Goal: Navigation & Orientation: Go to known website

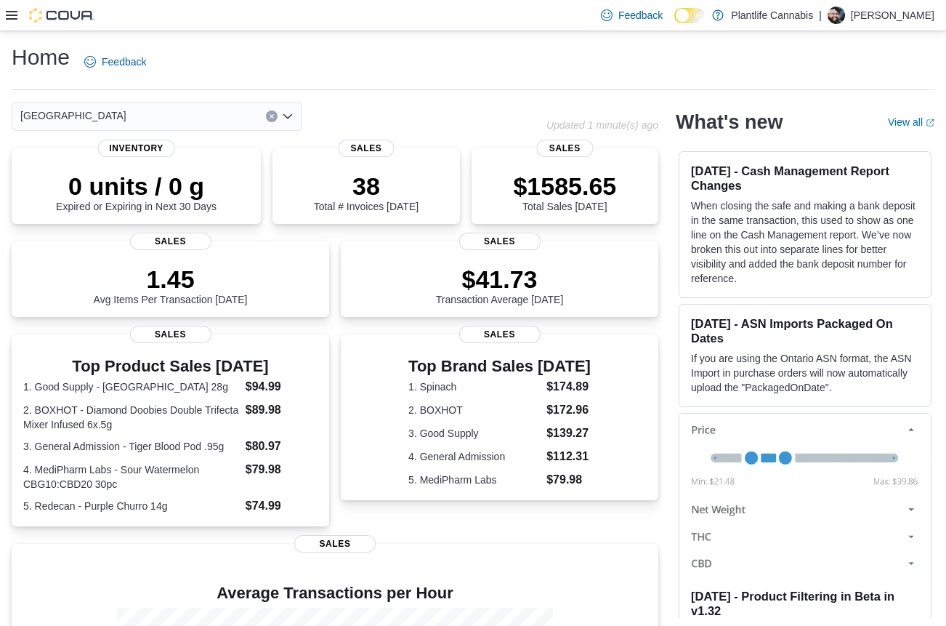
click at [15, 12] on icon at bounding box center [12, 15] width 12 height 12
